Goal: Task Accomplishment & Management: Manage account settings

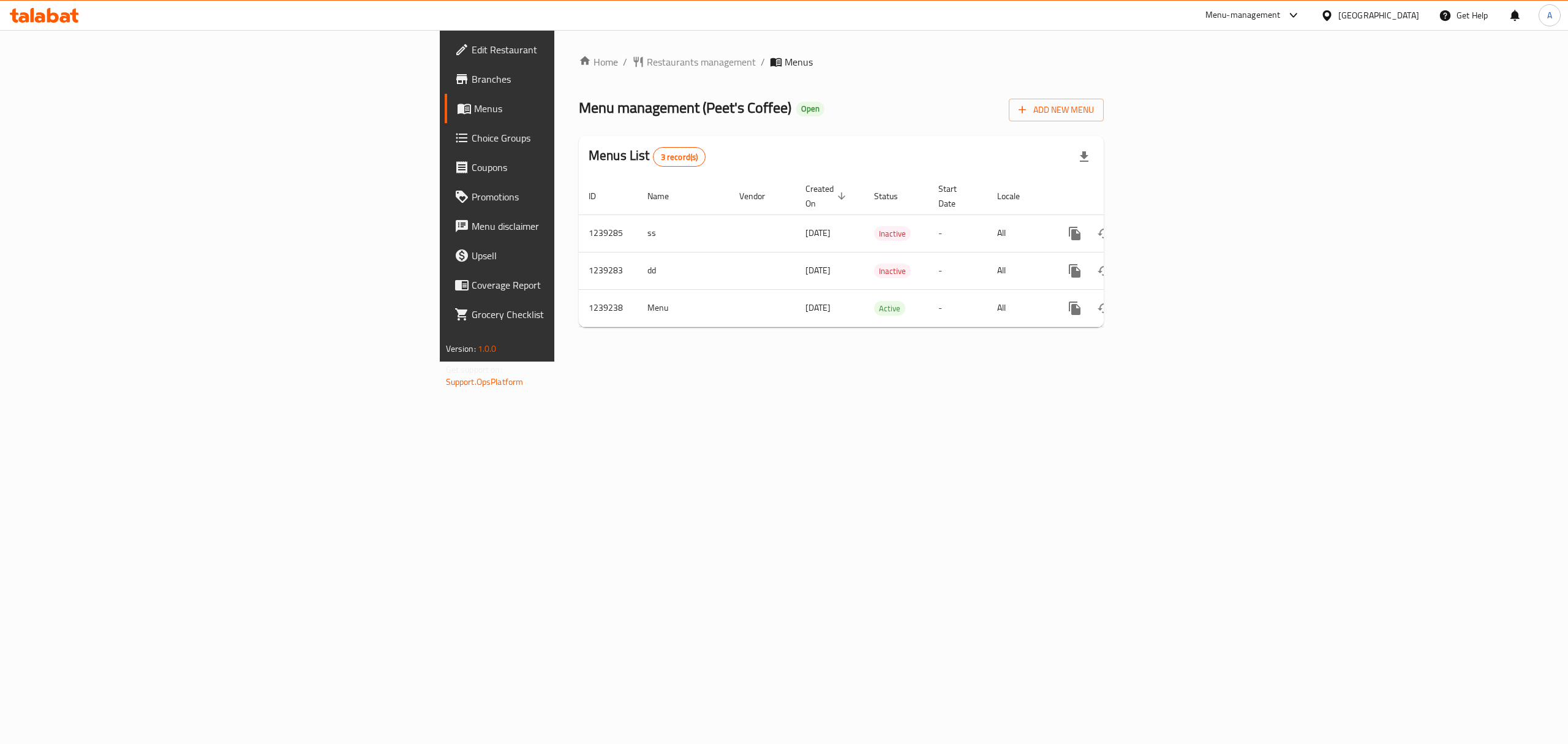
click at [1236, 30] on div "​ Menu-management United Arab Emirates Get Help A Edit Restaurant Branches Menu…" at bounding box center [784, 387] width 1568 height 714
click at [1238, 15] on div "Menu-management" at bounding box center [1243, 15] width 76 height 15
click at [1175, 85] on div "Agent Campaigns Center" at bounding box center [1175, 82] width 93 height 13
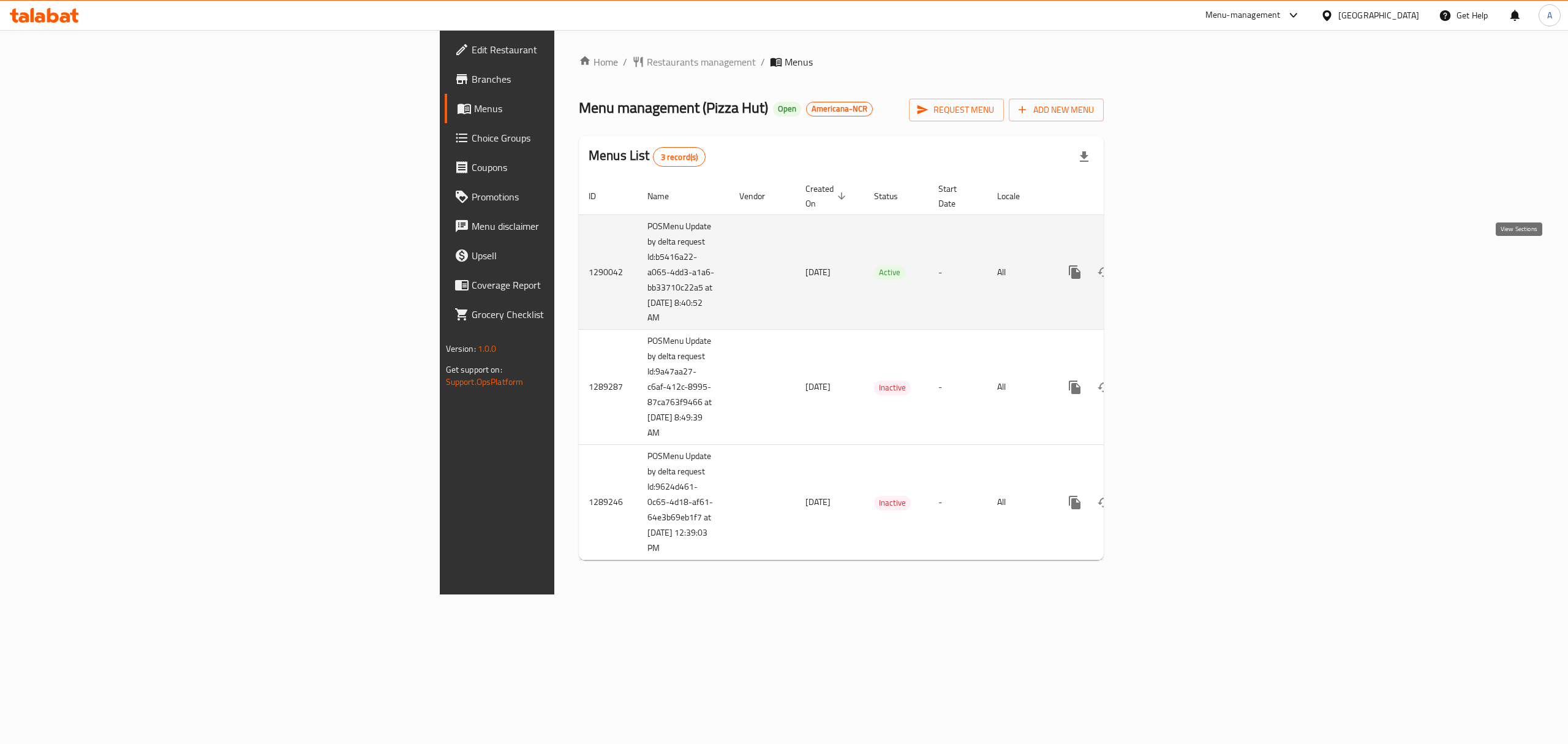
click at [1170, 265] on icon "enhanced table" at bounding box center [1162, 272] width 15 height 15
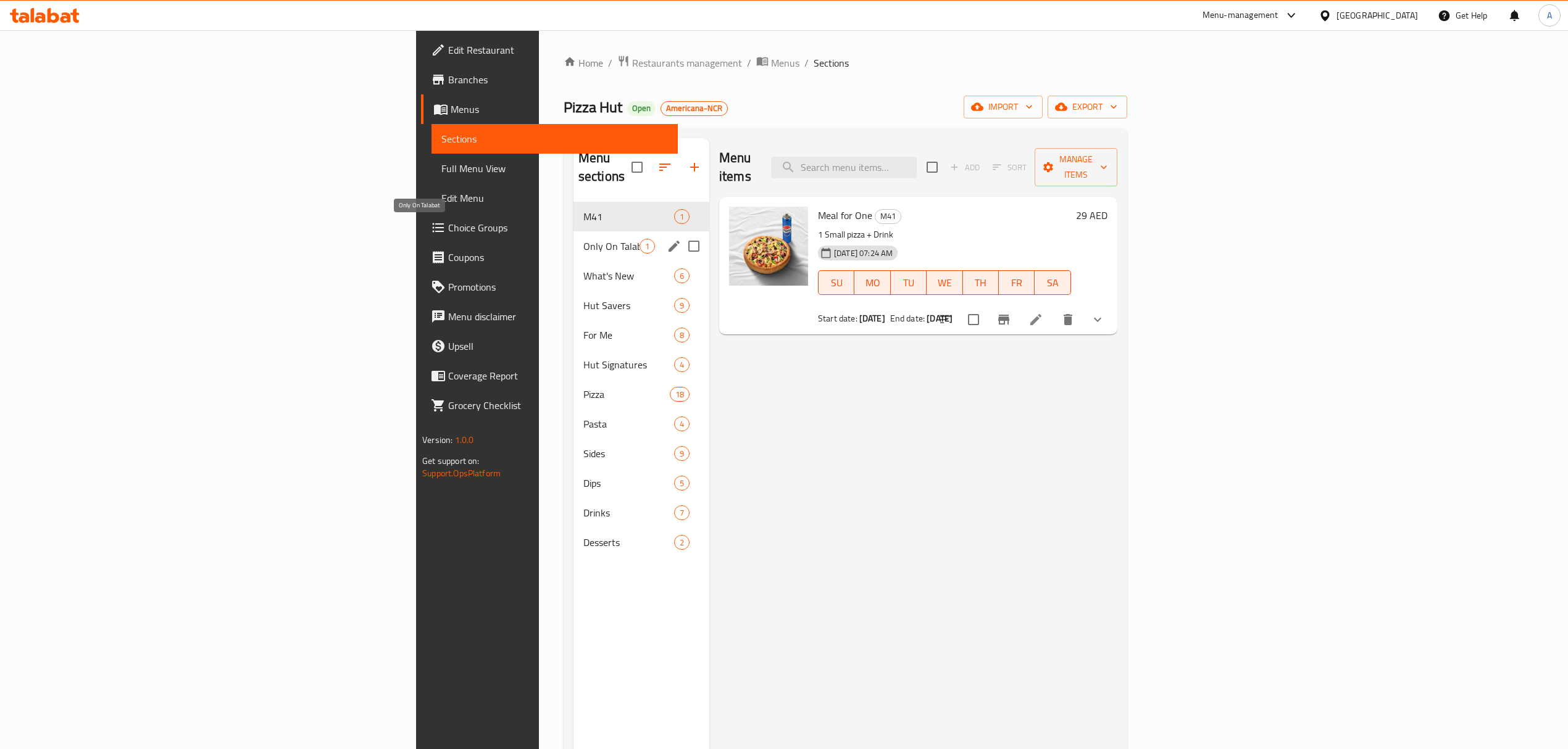
click at [583, 239] on span "Only On Talabat" at bounding box center [611, 246] width 56 height 15
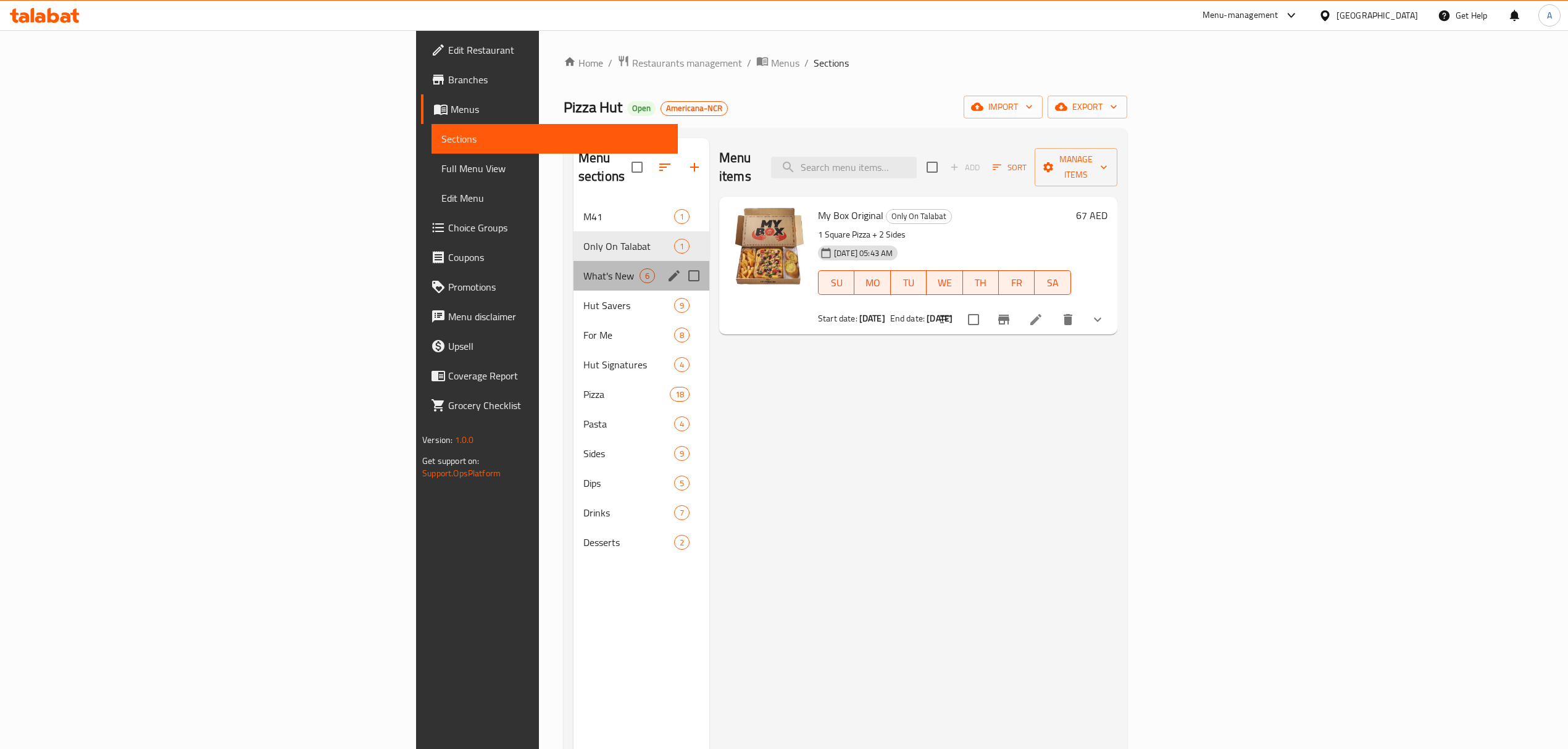
click at [574, 267] on div "What's New 6" at bounding box center [641, 276] width 136 height 30
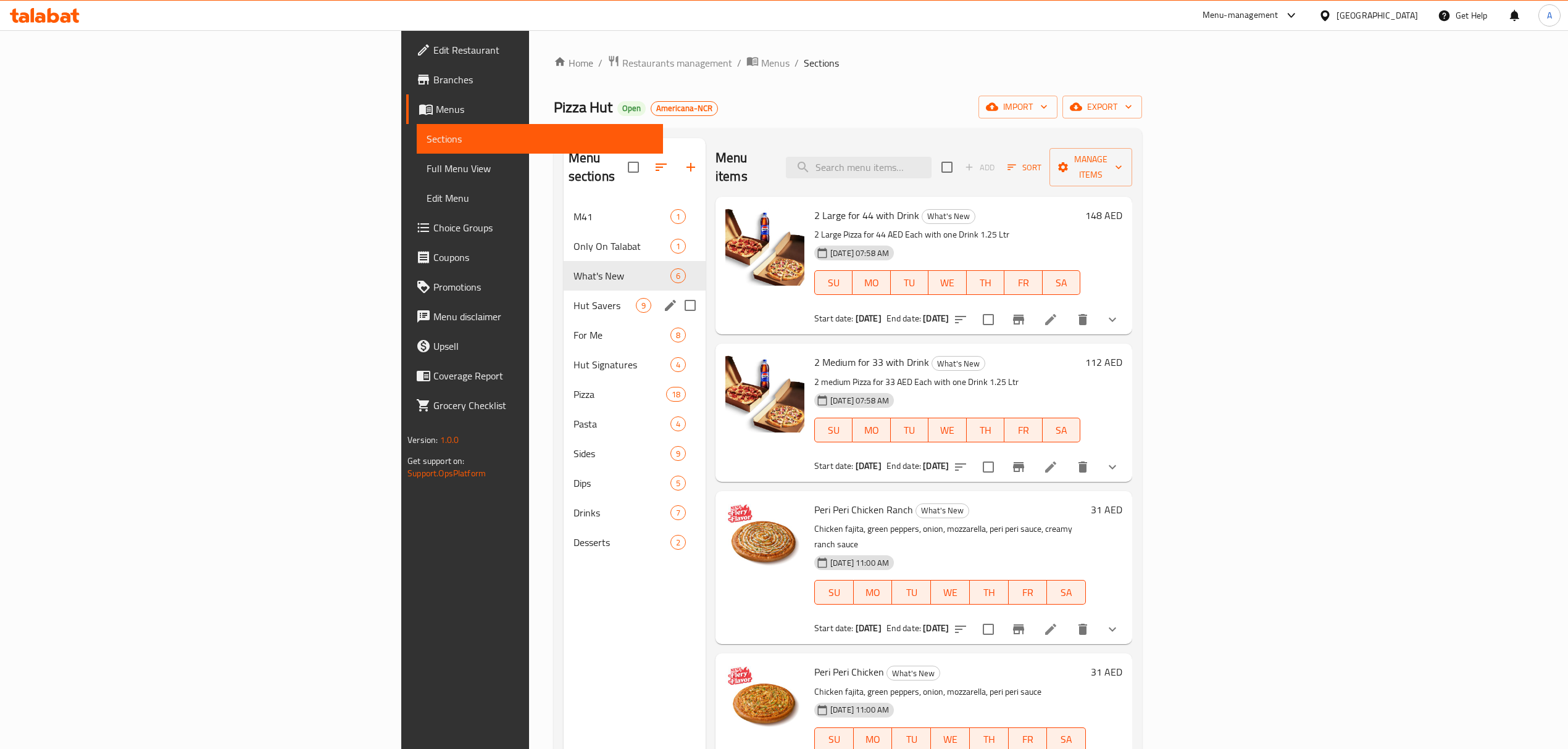
click at [574, 298] on span "Hut Savers" at bounding box center [605, 305] width 62 height 15
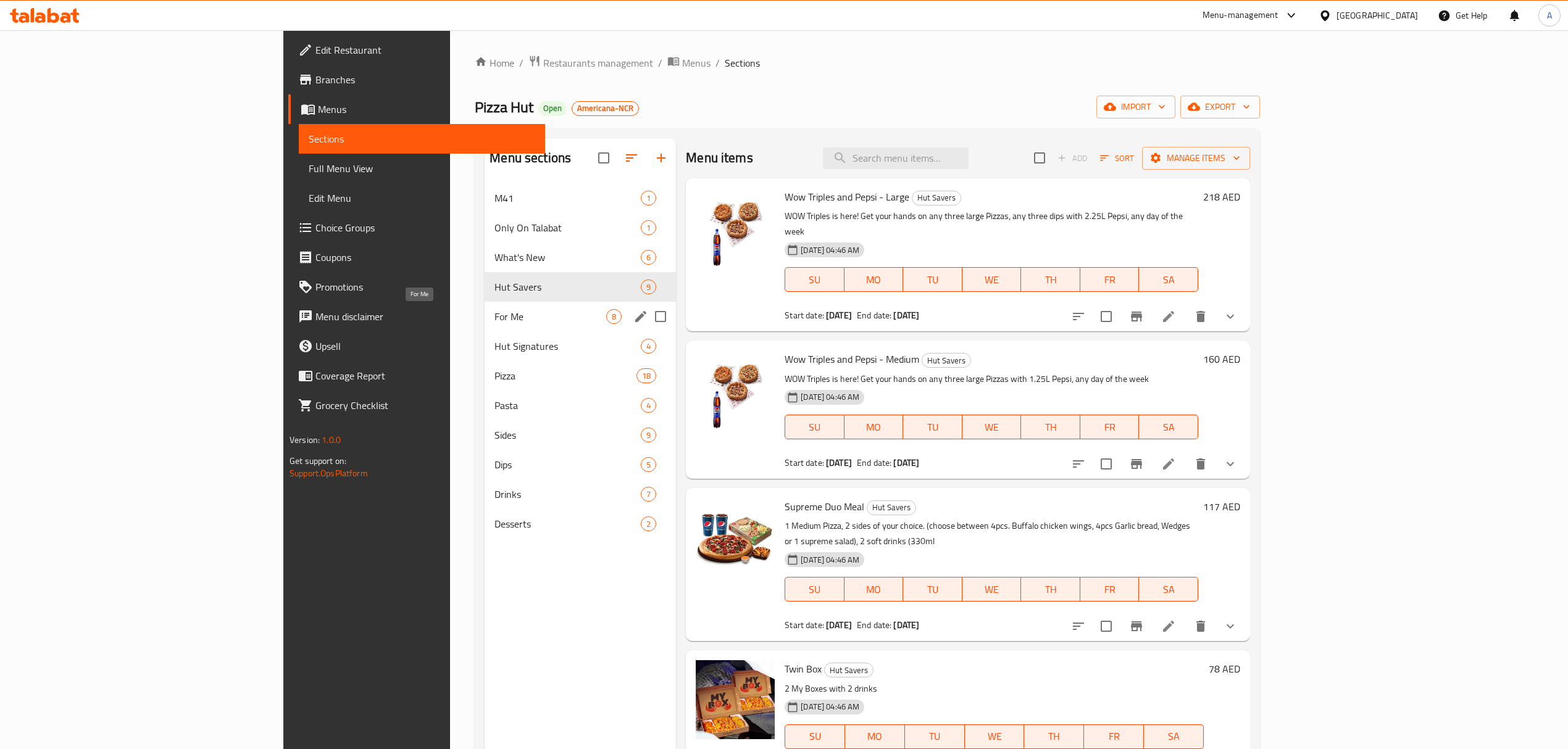
click at [494, 310] on span "For Me" at bounding box center [550, 316] width 112 height 15
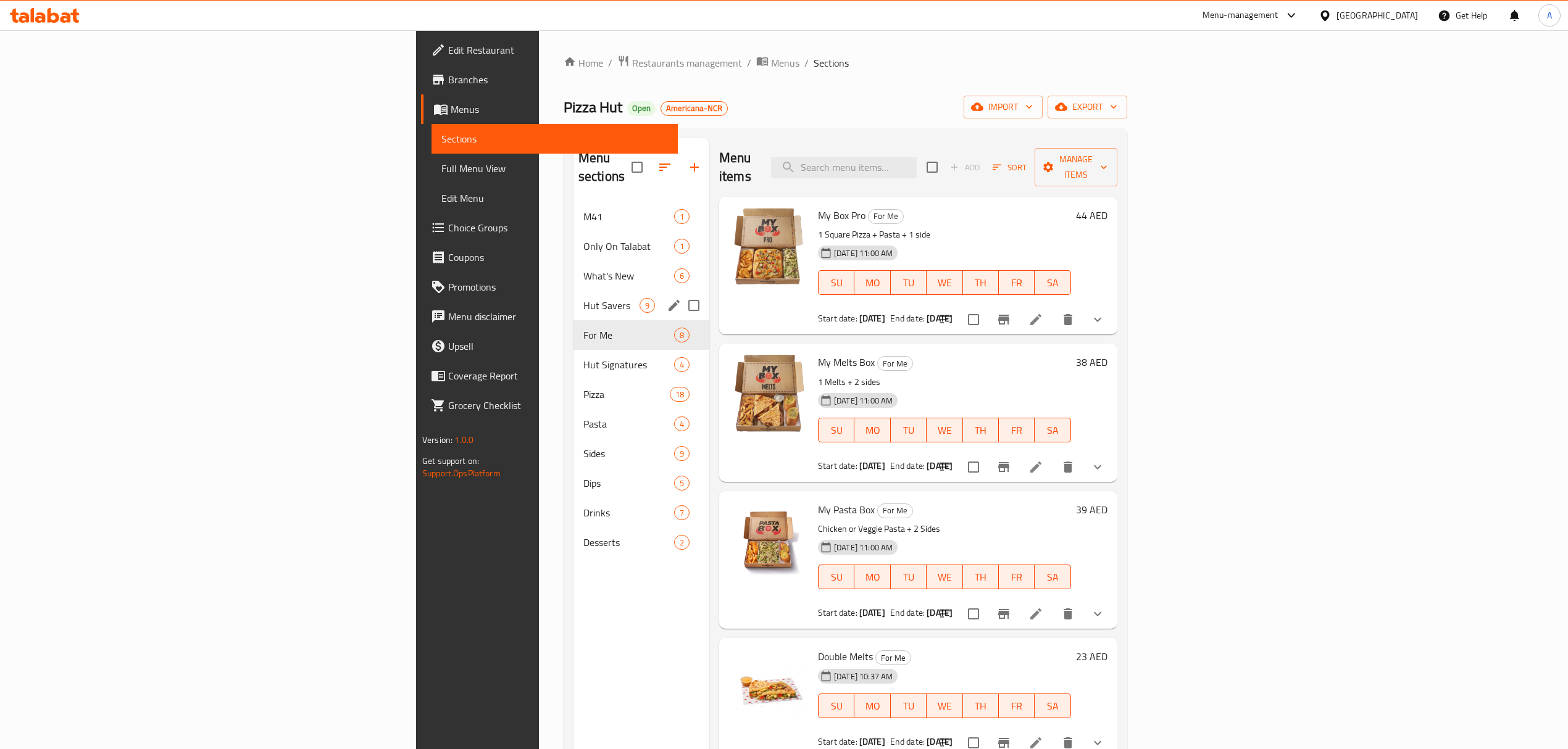
click at [574, 291] on div "Hut Savers 9" at bounding box center [641, 305] width 136 height 30
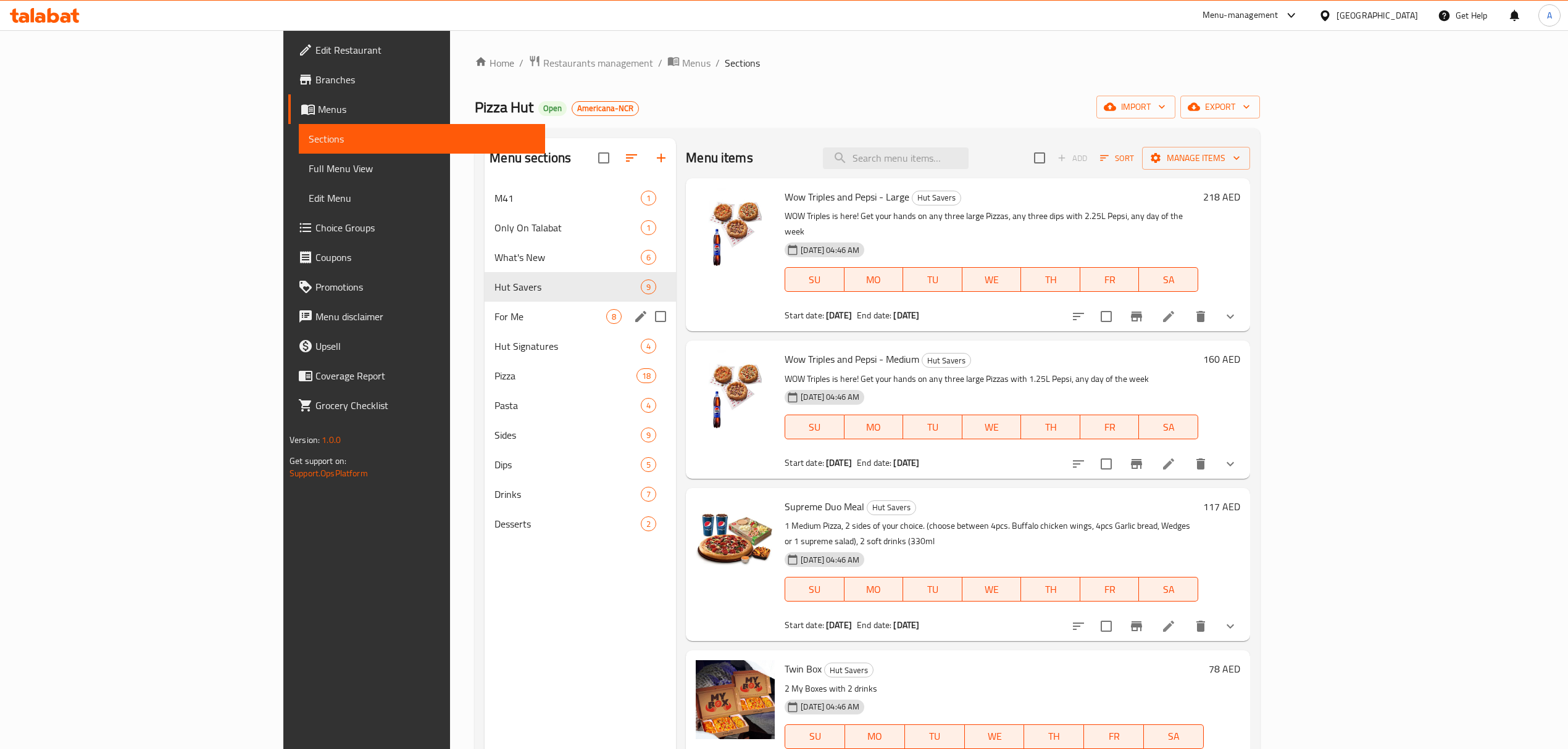
click at [484, 302] on div "For Me 8" at bounding box center [580, 316] width 191 height 30
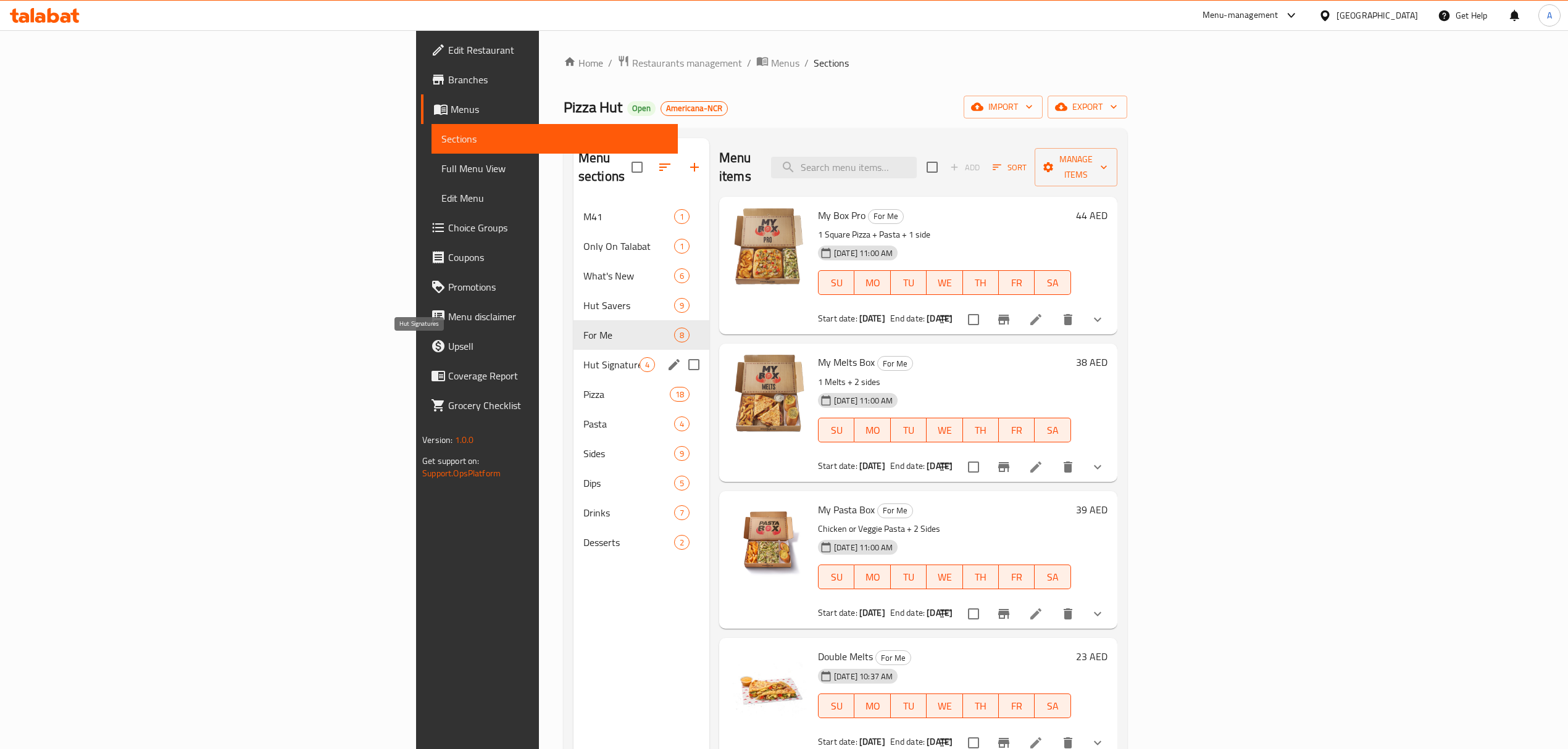
click at [583, 357] on span "Hut Signatures" at bounding box center [611, 364] width 56 height 15
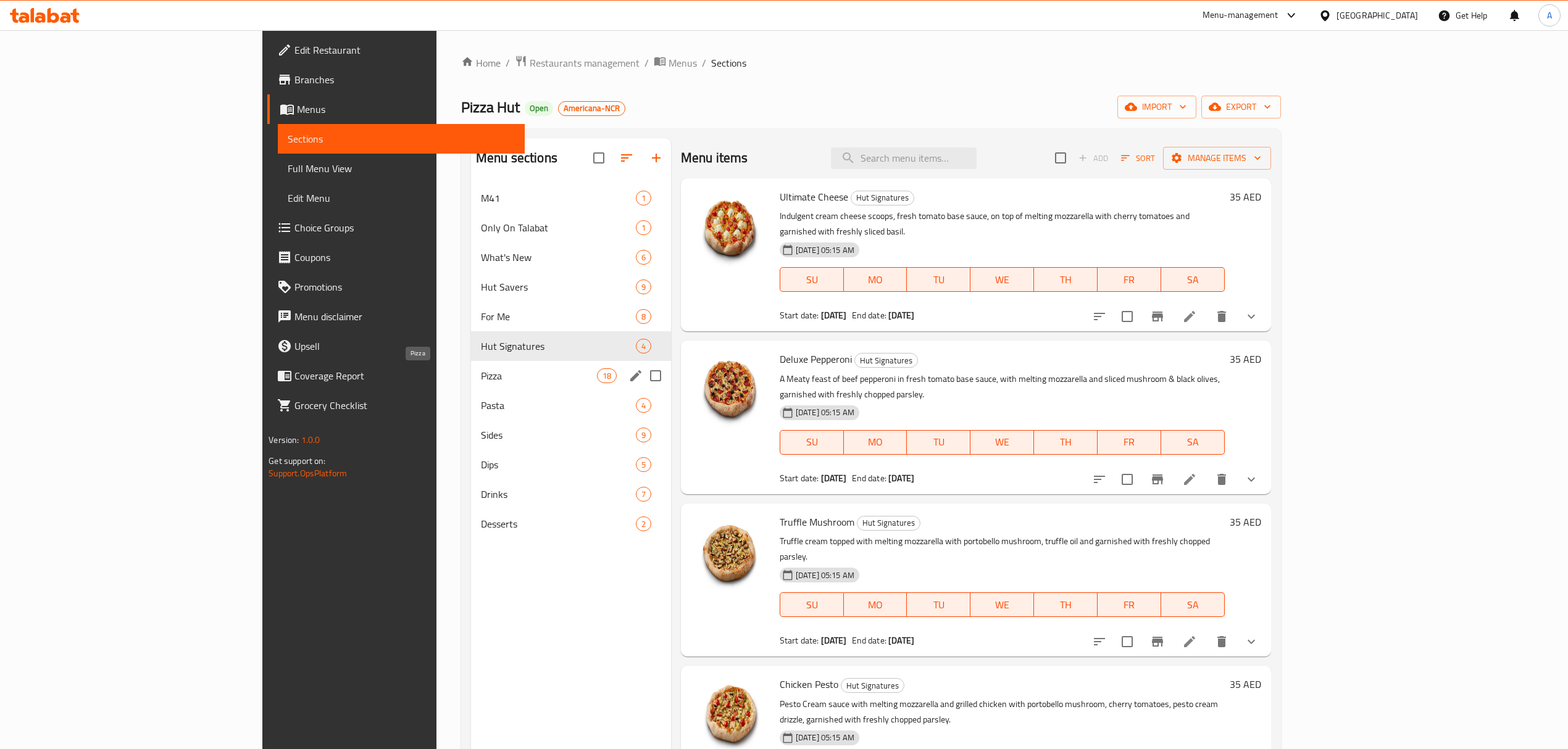
click at [481, 371] on span "Pizza" at bounding box center [539, 375] width 116 height 15
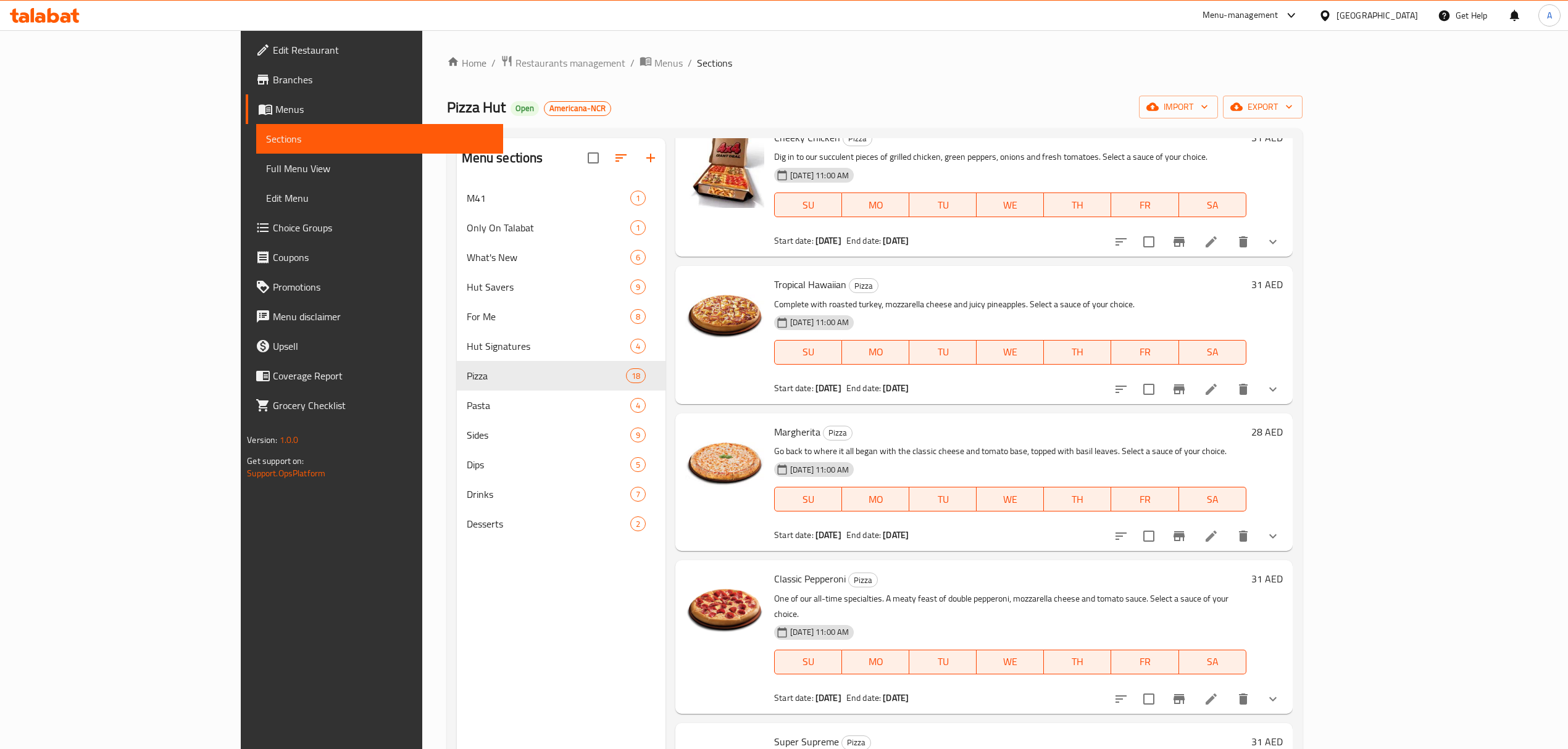
scroll to position [493, 0]
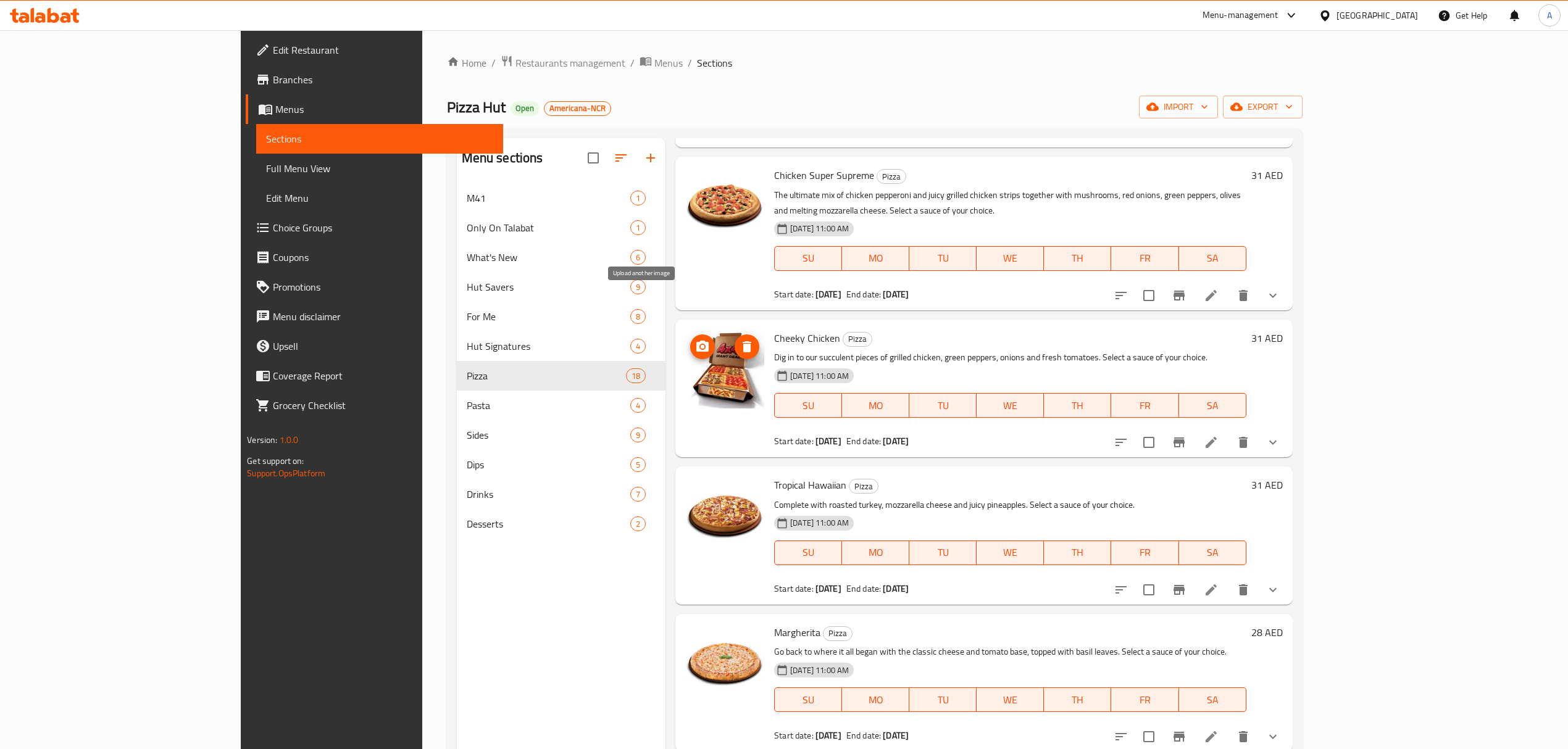
click at [697, 340] on icon "upload picture" at bounding box center [703, 346] width 12 height 11
click at [515, 59] on span "Restaurants management" at bounding box center [570, 62] width 110 height 15
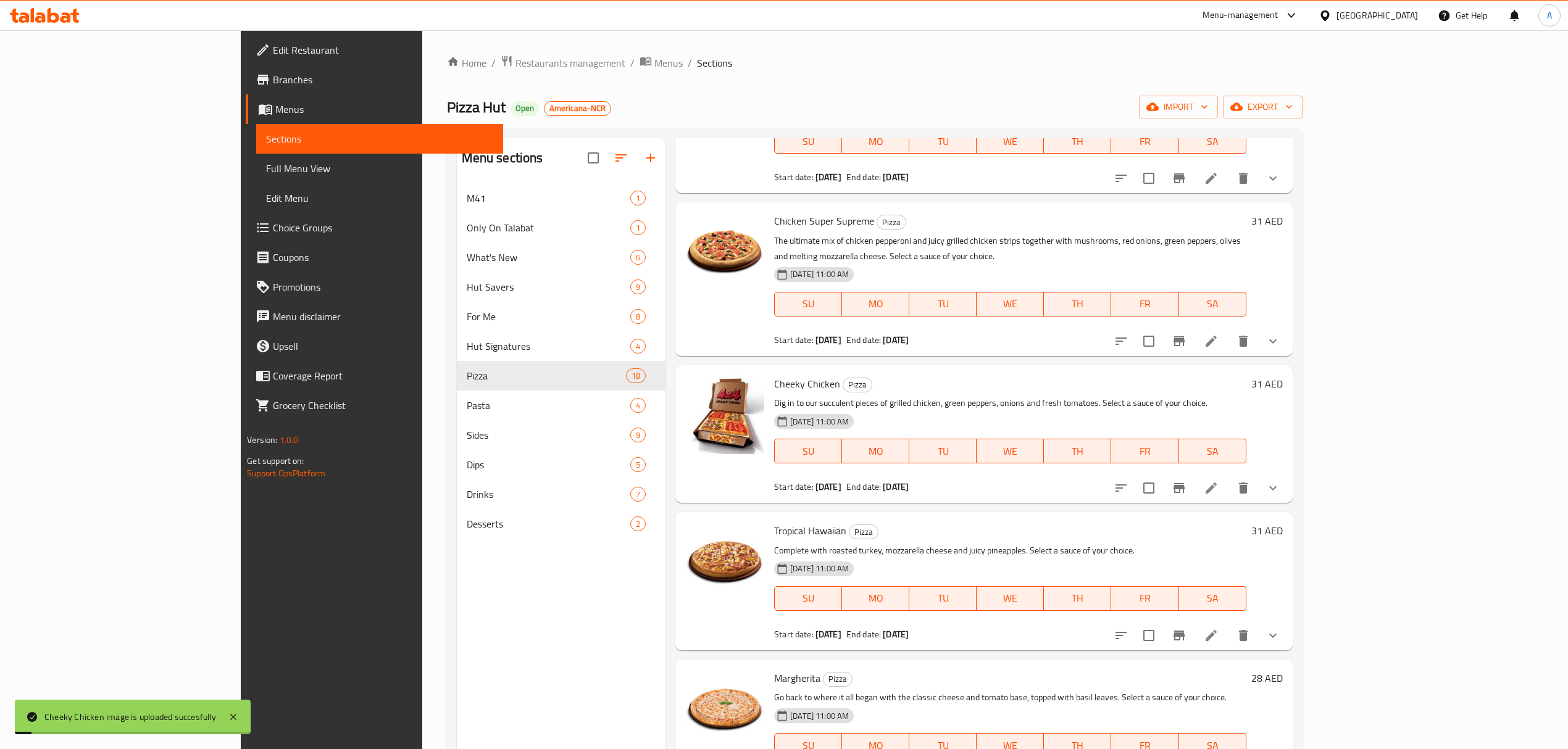
scroll to position [576, 0]
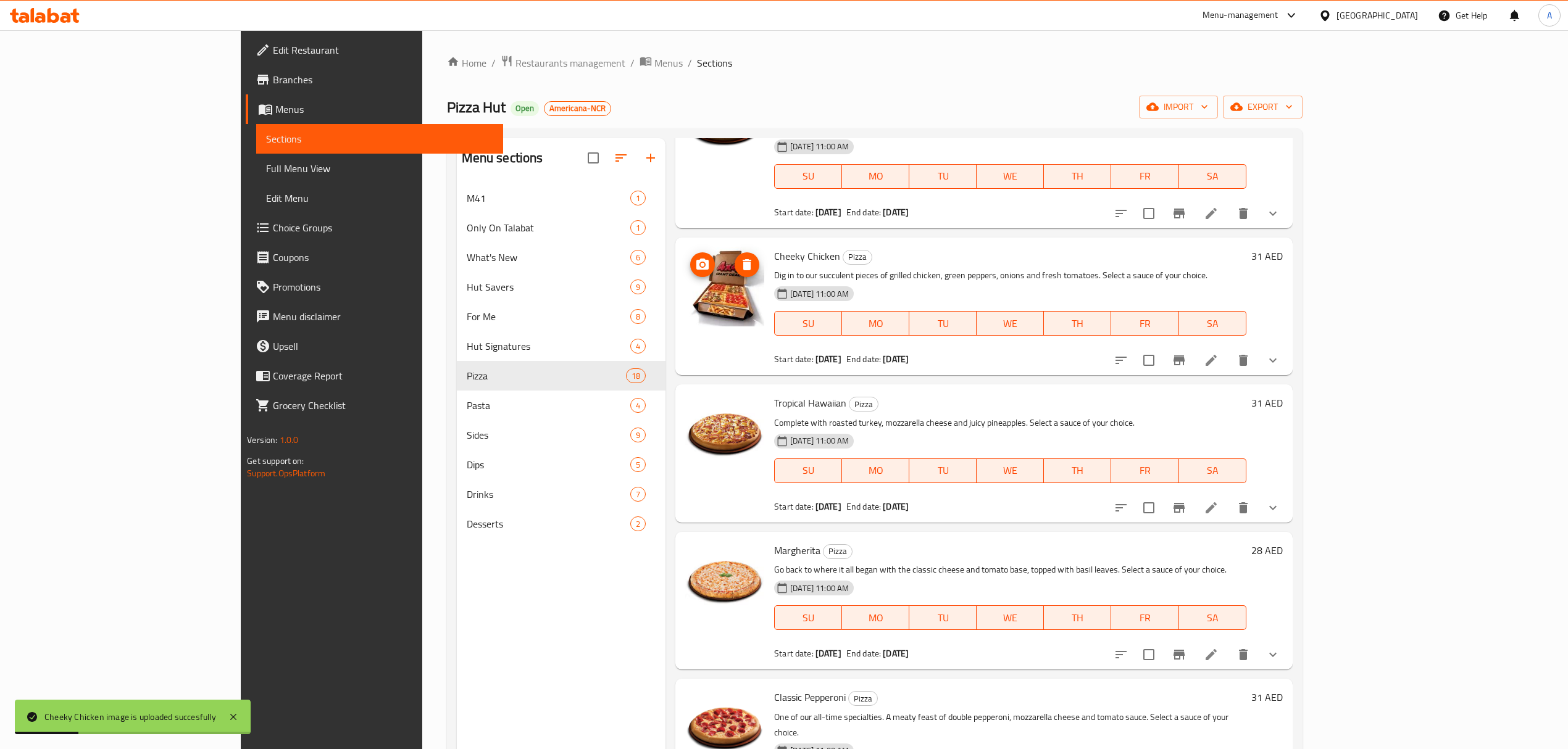
click at [695, 257] on icon "upload picture" at bounding box center [702, 264] width 15 height 15
click at [655, 61] on span "Menus" at bounding box center [669, 62] width 29 height 15
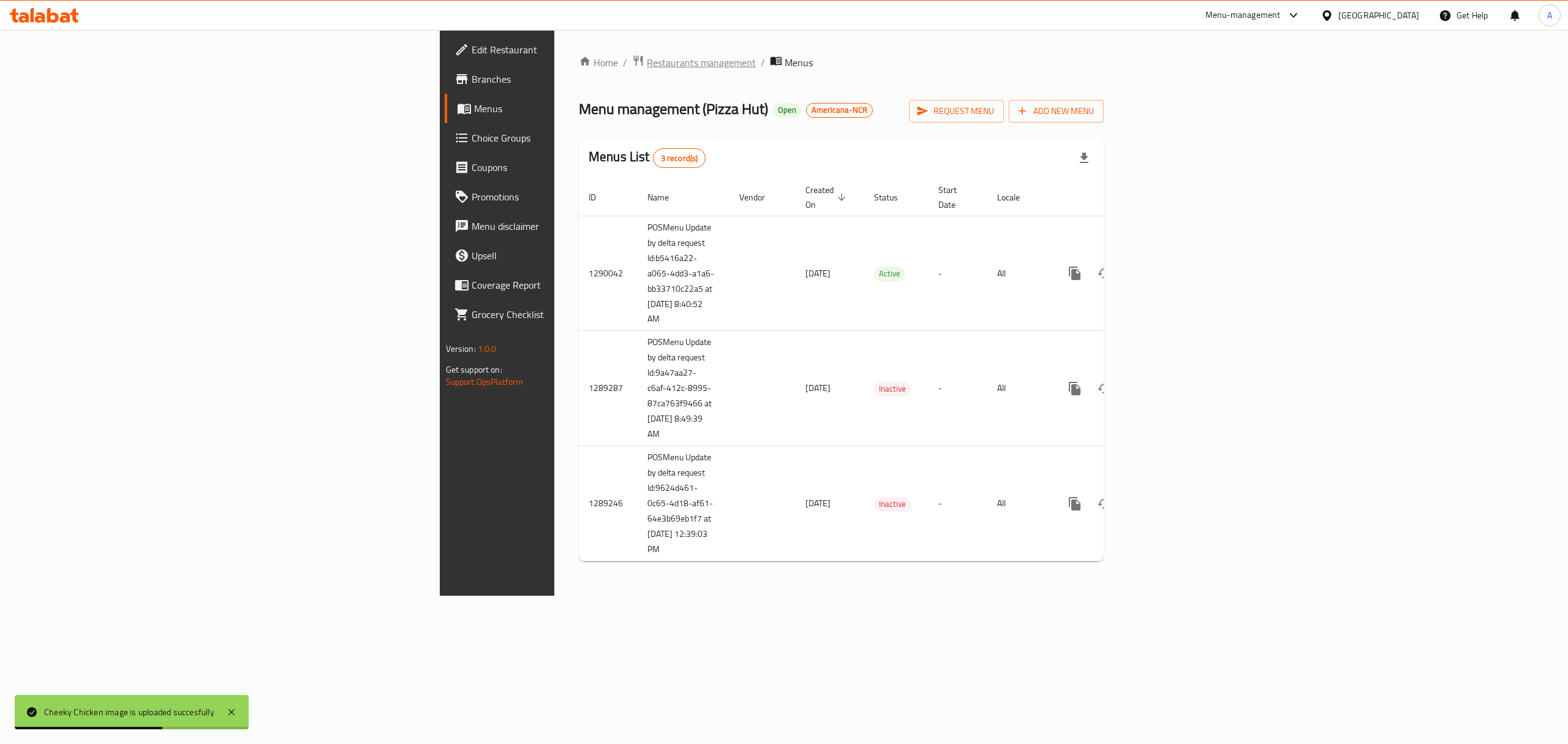
click at [647, 64] on span "Restaurants management" at bounding box center [701, 62] width 109 height 15
